Goal: Information Seeking & Learning: Learn about a topic

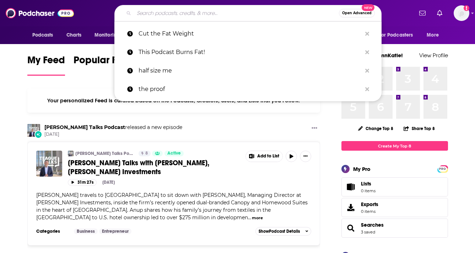
click at [168, 14] on input "Search podcasts, credits, & more..." at bounding box center [236, 12] width 205 height 11
paste input "https://podcasts.apple.com/gb/podcast/naturally-you/id1487100152"
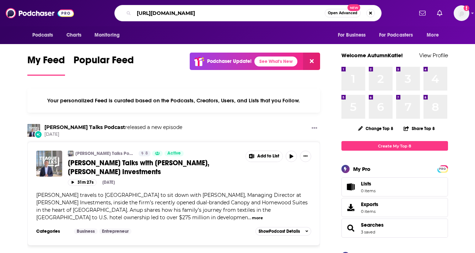
type input "https://podcasts.apple.com/gb/podcast/naturally-you/id1487100152"
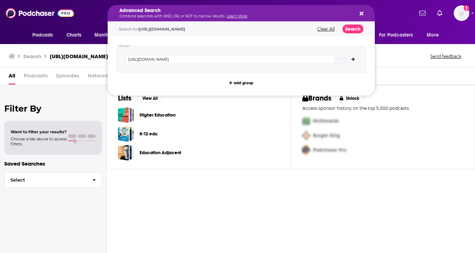
click at [227, 12] on h5 "Advanced Search" at bounding box center [235, 10] width 232 height 5
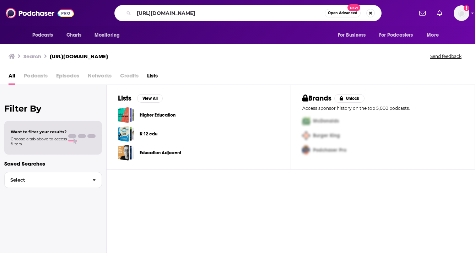
click at [38, 77] on span "Podcasts" at bounding box center [36, 77] width 24 height 15
click at [34, 76] on span "Podcasts" at bounding box center [36, 77] width 24 height 15
click at [40, 72] on span "Podcasts" at bounding box center [36, 77] width 24 height 15
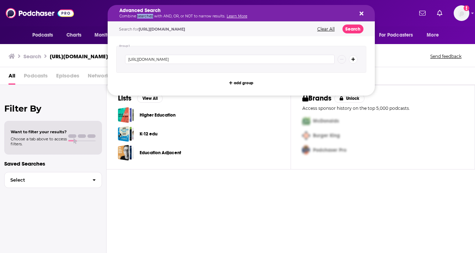
click at [150, 16] on p "Combine searches with AND, OR, or NOT to narrow results. Learn More" at bounding box center [235, 17] width 232 height 4
click at [180, 25] on div "Search for https://podcasts.apple.com/gb/podcast/naturally-you/id1487100152 Cle…" at bounding box center [241, 29] width 267 height 15
click at [180, 58] on input "https://podcasts.apple.com/gb/podcast/naturally-you/id1487100152" at bounding box center [230, 59] width 210 height 9
click at [180, 59] on input "https://podcasts.apple.com/gb/podcast/naturally-you/id1487100152" at bounding box center [230, 59] width 210 height 9
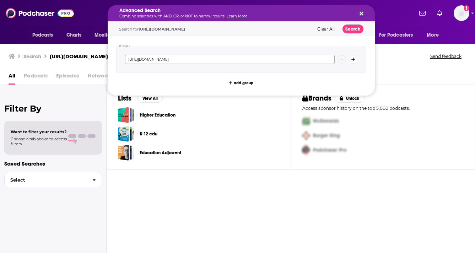
click at [180, 59] on input "https://podcasts.apple.com/gb/podcast/naturally-you/id1487100152" at bounding box center [230, 59] width 210 height 9
paste input "Naturally You"
type input "Naturally You"
click at [355, 27] on button "Search" at bounding box center [353, 29] width 21 height 9
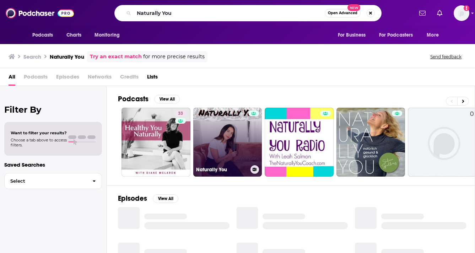
click at [224, 157] on link "Naturally You" at bounding box center [227, 142] width 69 height 69
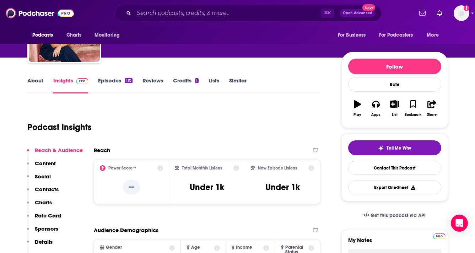
scroll to position [68, 0]
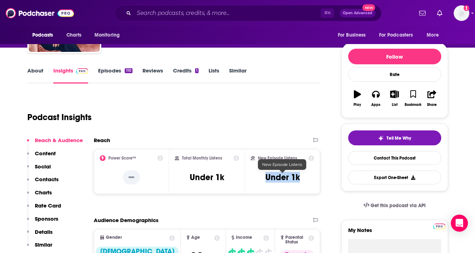
drag, startPoint x: 259, startPoint y: 179, endPoint x: 313, endPoint y: 179, distance: 54.4
click at [313, 179] on div "New Episode Listens Under 1k" at bounding box center [283, 171] width 64 height 33
copy h3 "Under 1k"
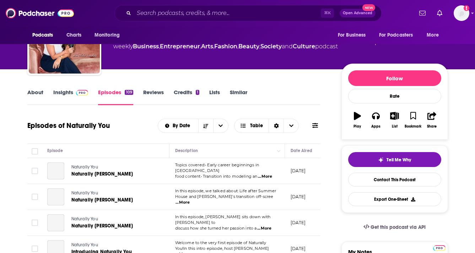
scroll to position [15, 0]
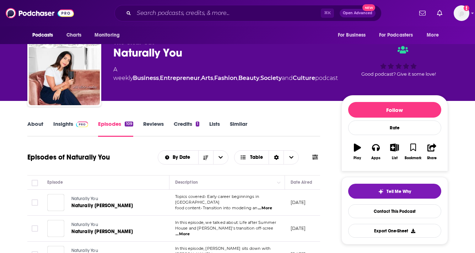
click at [61, 127] on link "Insights" at bounding box center [70, 128] width 35 height 16
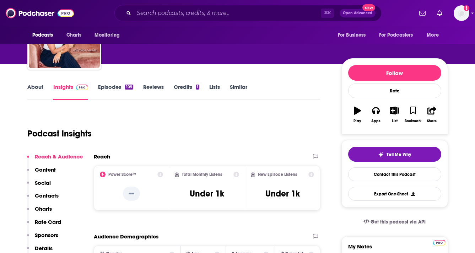
scroll to position [53, 0]
